Goal: Task Accomplishment & Management: Use online tool/utility

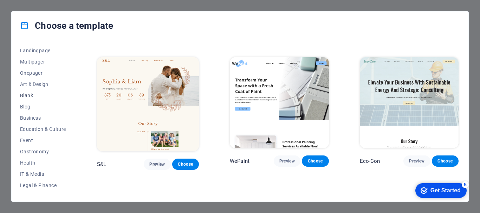
scroll to position [70, 0]
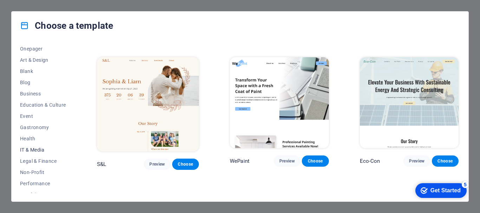
click at [37, 147] on span "IT & Media" at bounding box center [43, 150] width 46 height 6
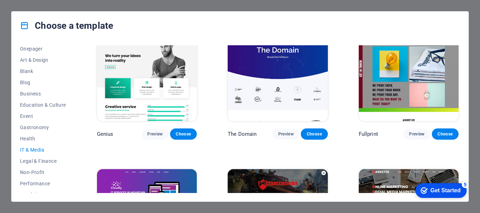
scroll to position [297, 0]
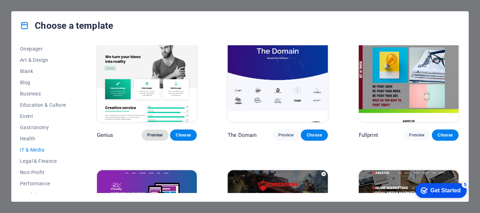
click at [147, 132] on span "Preview" at bounding box center [154, 135] width 15 height 6
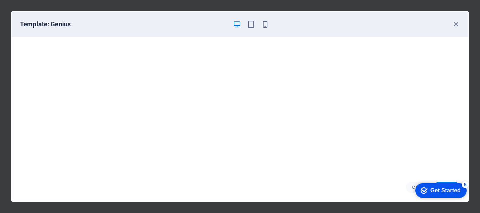
drag, startPoint x: 204, startPoint y: 100, endPoint x: 323, endPoint y: 34, distance: 135.7
click at [323, 34] on div "Template: Genius" at bounding box center [240, 24] width 457 height 25
click at [427, 188] on div "checkmark Get Started 5" at bounding box center [441, 190] width 40 height 7
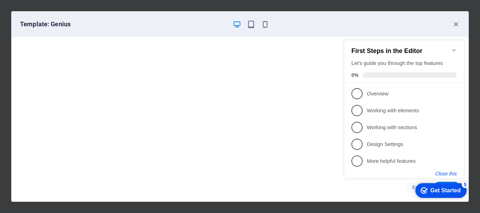
click at [447, 174] on button "Close this" at bounding box center [445, 174] width 21 height 6
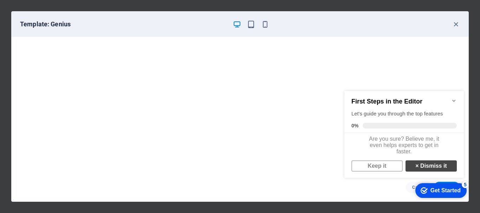
click at [415, 169] on strong "×" at bounding box center [416, 166] width 3 height 6
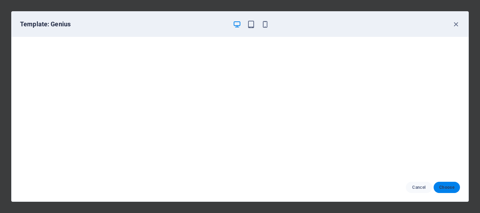
click at [454, 191] on button "Choose" at bounding box center [447, 187] width 26 height 11
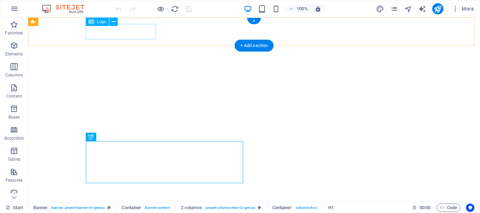
select select "px"
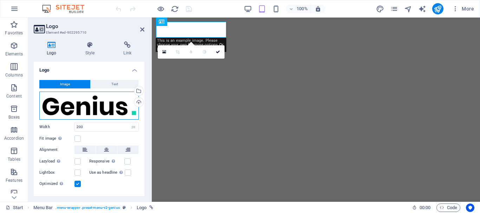
click at [78, 105] on div "Drag files here, click to choose files or select files from Files or our free s…" at bounding box center [88, 106] width 99 height 28
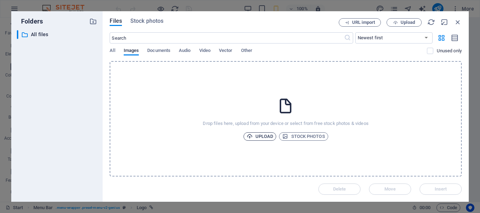
click at [263, 135] on span "Upload" at bounding box center [260, 136] width 27 height 8
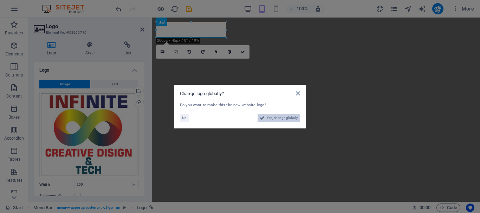
click at [268, 117] on span "Yes, change globally" at bounding box center [282, 118] width 31 height 8
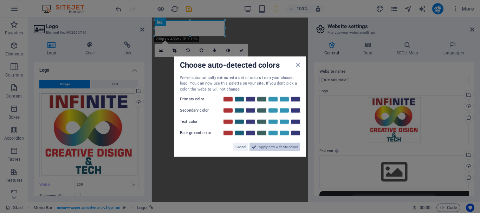
click at [280, 147] on span "Apply new website colors" at bounding box center [278, 147] width 39 height 8
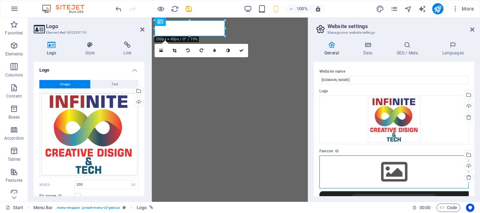
click at [338, 156] on div "Drag files here, click to choose files or select files from Files or our free s…" at bounding box center [393, 172] width 149 height 33
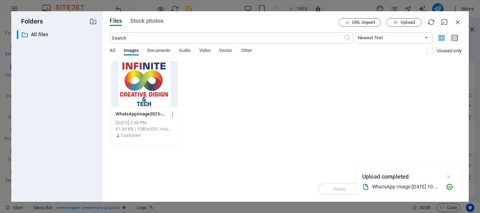
click at [449, 175] on icon "button" at bounding box center [449, 177] width 8 height 8
drag, startPoint x: 201, startPoint y: 75, endPoint x: 411, endPoint y: 21, distance: 217.0
click at [411, 21] on div "Files Stock photos URL import Upload ​ Newest first Oldest first Name (A-Z) Nam…" at bounding box center [286, 106] width 352 height 177
click at [411, 21] on span "Upload" at bounding box center [408, 22] width 14 height 4
click at [339, 137] on div "WhatsAppImage2025-09-01at10.25.45-6_b8kHj-qKgMPA6-633pwg.jpeg WhatsAppImage2025…" at bounding box center [286, 103] width 352 height 84
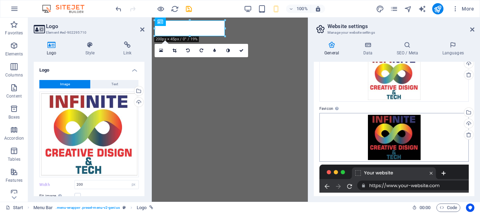
scroll to position [40, 0]
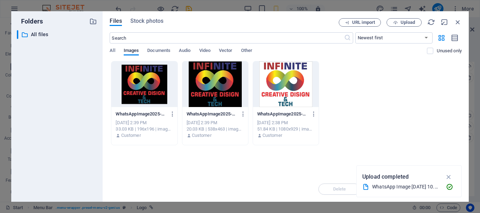
click at [148, 87] on div at bounding box center [144, 84] width 66 height 46
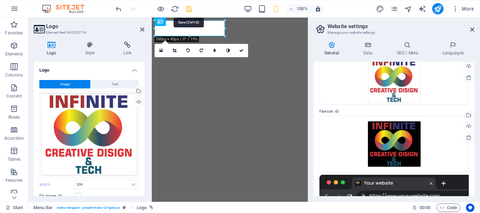
click at [190, 10] on icon "save" at bounding box center [189, 9] width 8 height 8
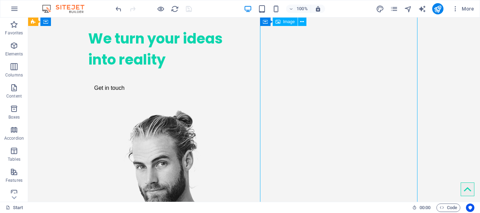
drag, startPoint x: 253, startPoint y: 22, endPoint x: 115, endPoint y: 120, distance: 169.6
select select "%"
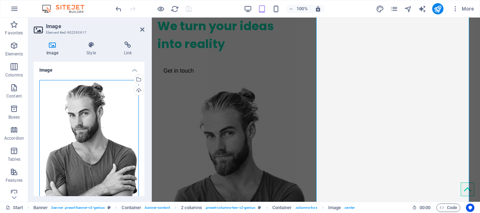
click at [67, 91] on div "Drag files here, click to choose files or select files from Files or our free s…" at bounding box center [88, 160] width 99 height 161
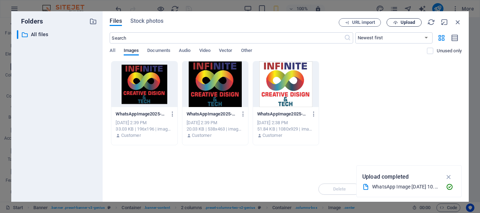
click at [406, 21] on span "Upload" at bounding box center [408, 22] width 14 height 4
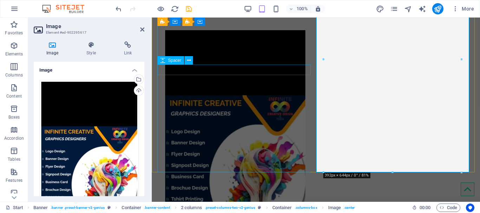
scroll to position [180, 0]
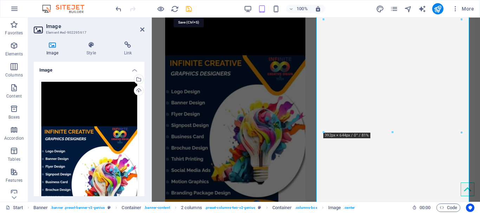
click at [191, 8] on icon "save" at bounding box center [189, 9] width 8 height 8
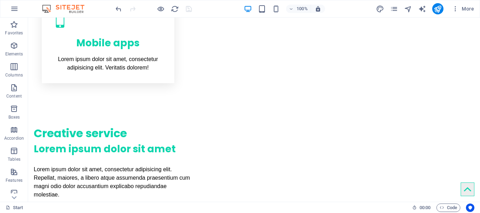
scroll to position [713, 0]
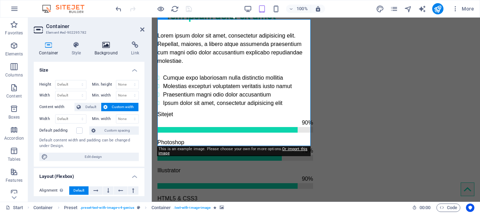
scroll to position [632, 0]
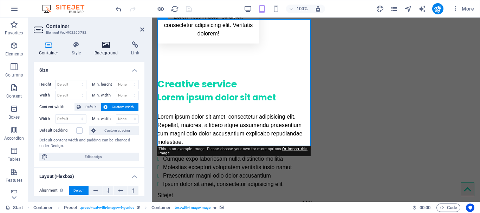
click at [108, 47] on icon at bounding box center [106, 44] width 34 height 7
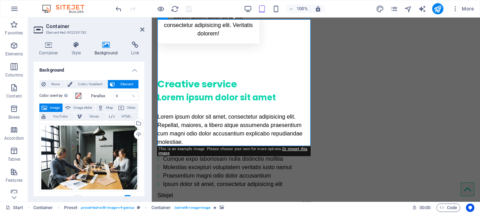
click at [53, 194] on label "Lazyload Loading images after the page loads improves page speed." at bounding box center [56, 198] width 35 height 8
click at [0, 0] on input "Lazyload Loading images after the page loads improves page speed." at bounding box center [0, 0] width 0 height 0
click at [65, 146] on div "Drag files here, click to choose files or select files from Files or our free s…" at bounding box center [88, 157] width 99 height 67
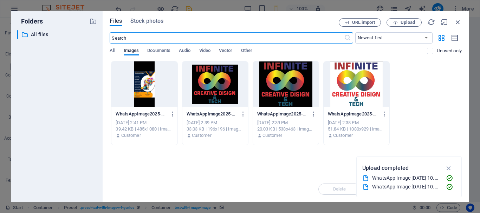
scroll to position [859, 0]
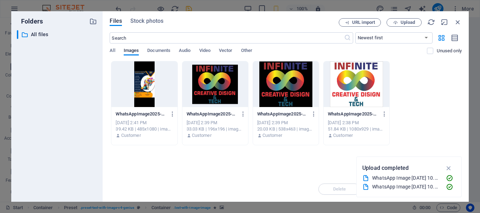
click at [364, 80] on div at bounding box center [357, 84] width 66 height 46
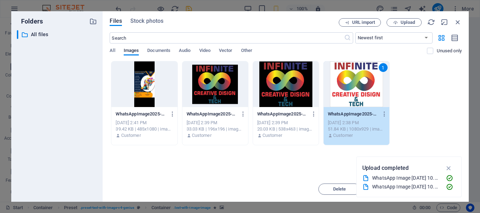
click at [364, 80] on div "1" at bounding box center [357, 84] width 66 height 46
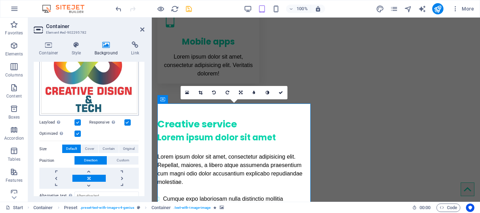
scroll to position [95, 0]
drag, startPoint x: 231, startPoint y: 138, endPoint x: 276, endPoint y: 71, distance: 81.5
click at [78, 121] on label at bounding box center [77, 122] width 6 height 6
click at [0, 0] on input "Lazyload Loading images after the page loads improves page speed." at bounding box center [0, 0] width 0 height 0
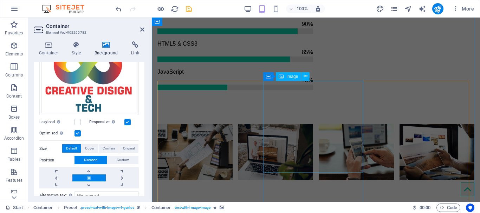
scroll to position [868, 0]
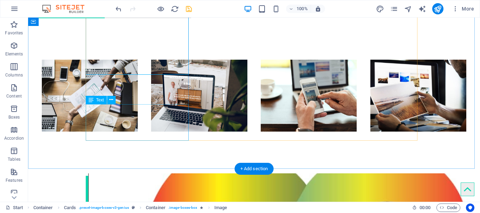
scroll to position [1056, 0]
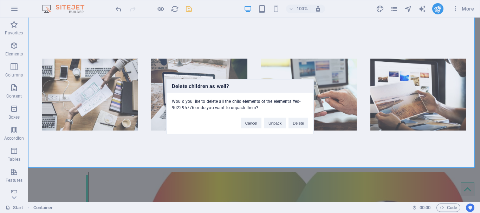
click at [52, 115] on div "Delete children as well? Would you like to delete all the child elements of the…" at bounding box center [240, 106] width 480 height 213
click at [303, 125] on button "Delete" at bounding box center [298, 123] width 20 height 11
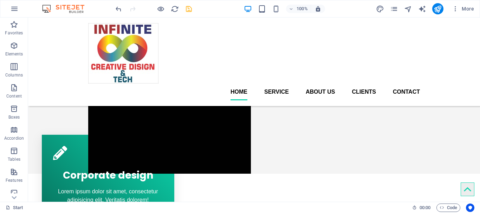
scroll to position [340, 0]
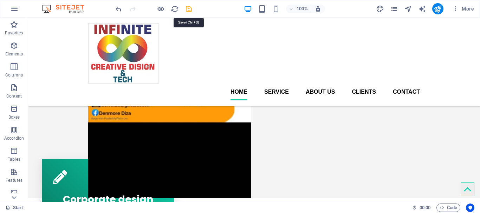
click at [187, 9] on icon "save" at bounding box center [189, 9] width 8 height 8
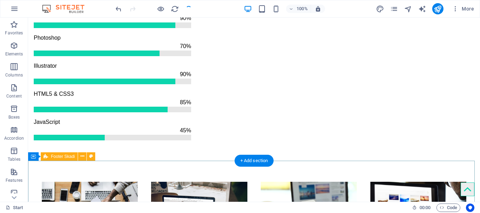
scroll to position [937, 0]
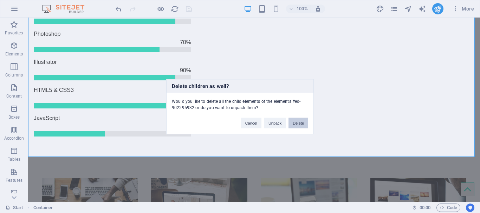
click at [299, 124] on button "Delete" at bounding box center [298, 123] width 20 height 11
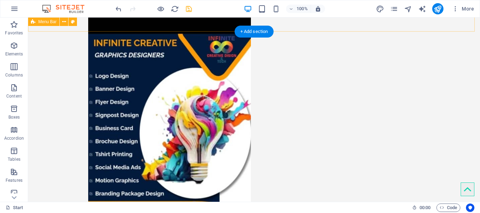
scroll to position [58, 0]
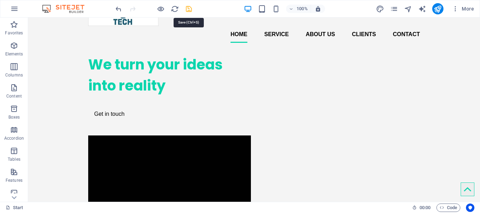
click at [189, 10] on icon "save" at bounding box center [189, 9] width 8 height 8
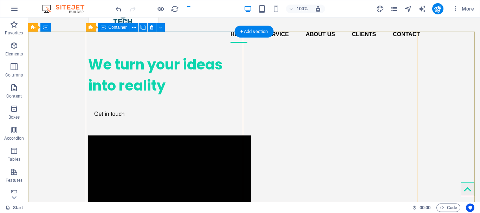
scroll to position [0, 0]
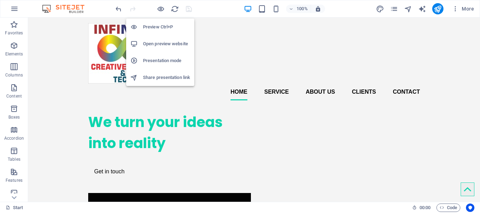
click at [158, 82] on li "Share presentation link" at bounding box center [160, 77] width 68 height 17
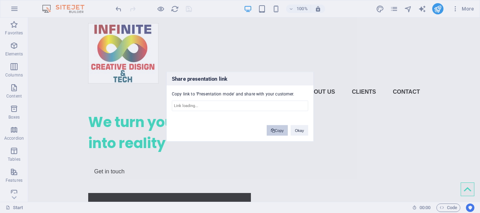
click at [276, 129] on button "Copy" at bounding box center [277, 130] width 21 height 11
drag, startPoint x: 293, startPoint y: 131, endPoint x: 226, endPoint y: 77, distance: 86.1
click at [226, 77] on div "Share presentation link Copy link to 'Presentation mode' and share with your cu…" at bounding box center [240, 107] width 148 height 70
type input "[URL][DOMAIN_NAME]"
click at [301, 131] on button "Okay" at bounding box center [300, 130] width 18 height 11
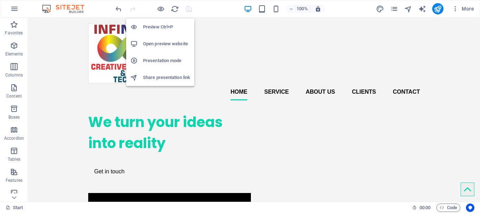
click at [165, 74] on h6 "Share presentation link" at bounding box center [166, 77] width 47 height 8
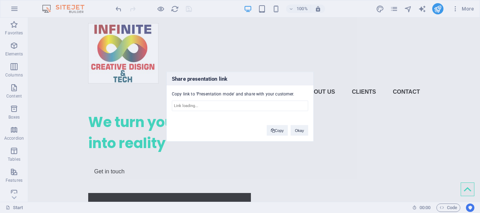
type input "[URL][DOMAIN_NAME]"
click at [278, 133] on button "Copy" at bounding box center [277, 130] width 21 height 11
click at [297, 130] on button "Okay" at bounding box center [300, 130] width 18 height 11
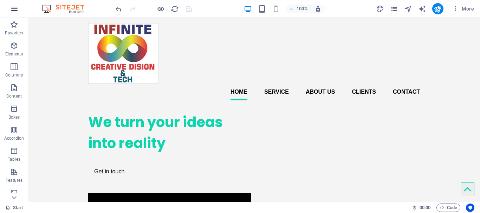
click at [16, 3] on button "button" at bounding box center [14, 8] width 17 height 17
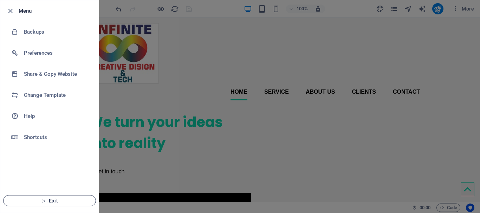
click at [49, 196] on button "Exit" at bounding box center [49, 200] width 93 height 11
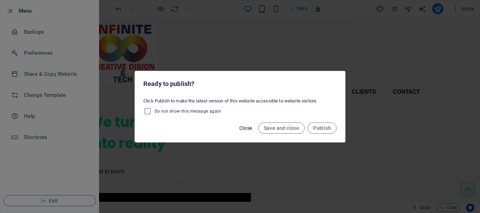
click at [245, 128] on span "Close" at bounding box center [245, 128] width 13 height 6
